Goal: Information Seeking & Learning: Check status

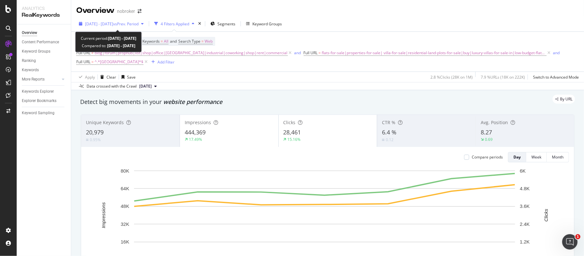
click at [113, 22] on span "[DATE] - [DATE]" at bounding box center [99, 23] width 28 height 5
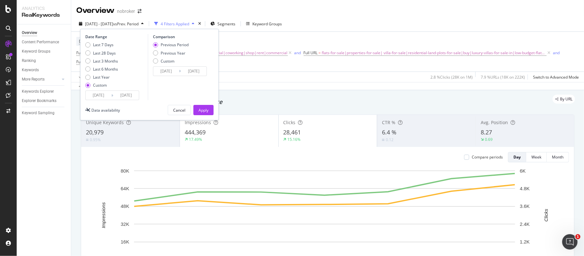
click at [94, 97] on input "[DATE]" at bounding box center [99, 95] width 26 height 9
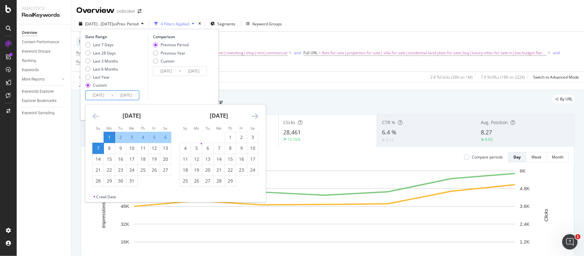
click at [256, 117] on icon "Move forward to switch to the next month." at bounding box center [255, 116] width 7 height 8
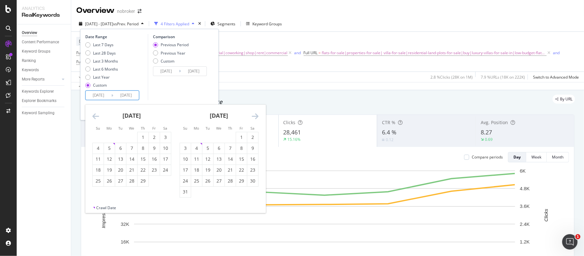
click at [256, 117] on icon "Move forward to switch to the next month." at bounding box center [255, 116] width 7 height 8
click at [255, 117] on icon "Move forward to switch to the next month." at bounding box center [255, 116] width 7 height 8
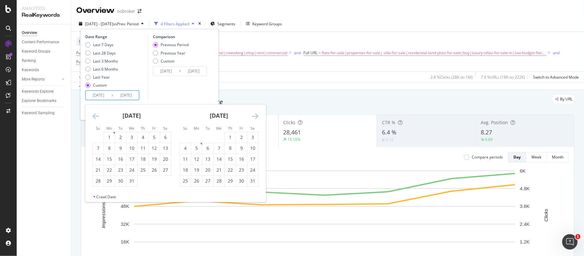
click at [255, 117] on icon "Move forward to switch to the next month." at bounding box center [255, 116] width 7 height 8
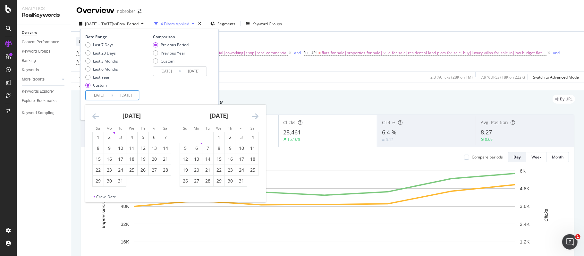
click at [254, 117] on icon "Move forward to switch to the next month." at bounding box center [255, 116] width 7 height 8
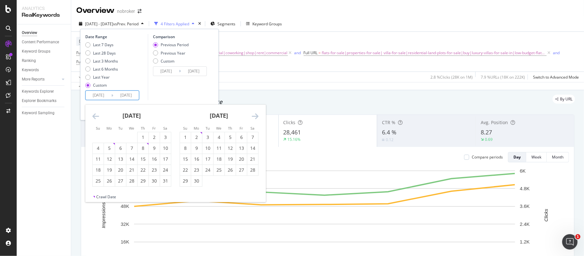
click at [254, 117] on icon "Move forward to switch to the next month." at bounding box center [255, 116] width 7 height 8
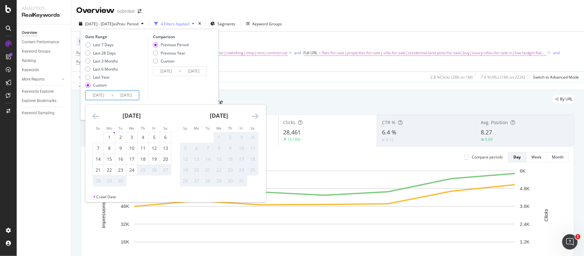
click at [328, 13] on div "Overview nobroker" at bounding box center [327, 8] width 513 height 16
